Goal: Navigation & Orientation: Find specific page/section

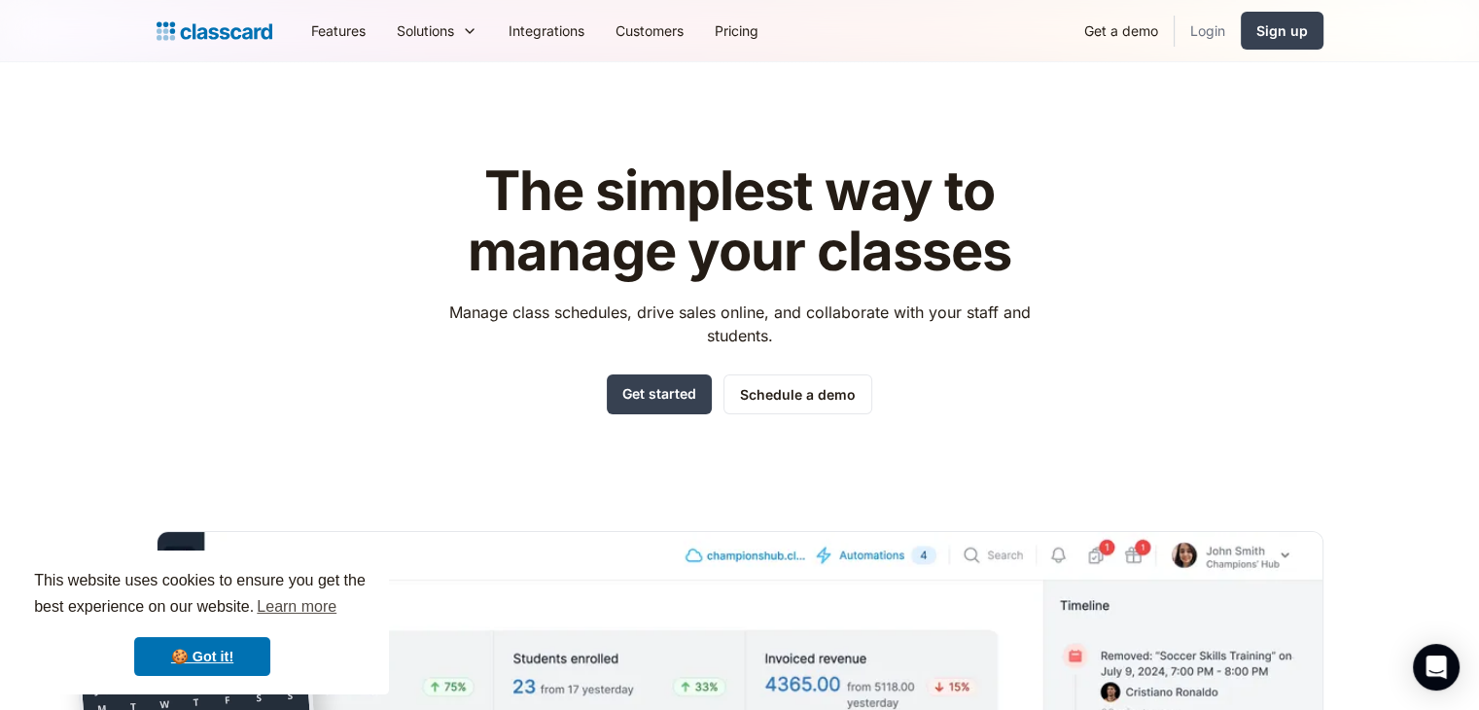
click at [1217, 26] on link "Login" at bounding box center [1207, 31] width 66 height 44
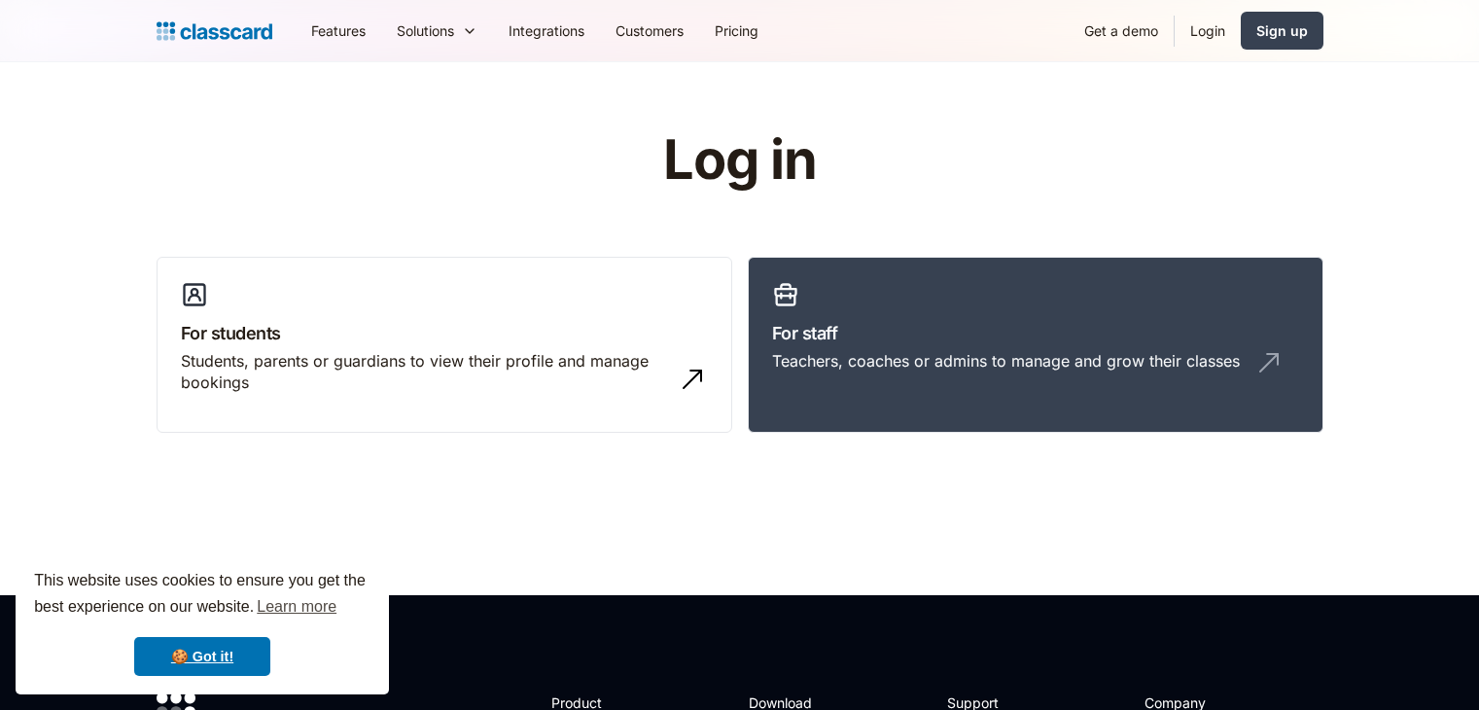
click at [984, 343] on h3 "For staff" at bounding box center [1035, 333] width 527 height 26
